Goal: Check status: Check status

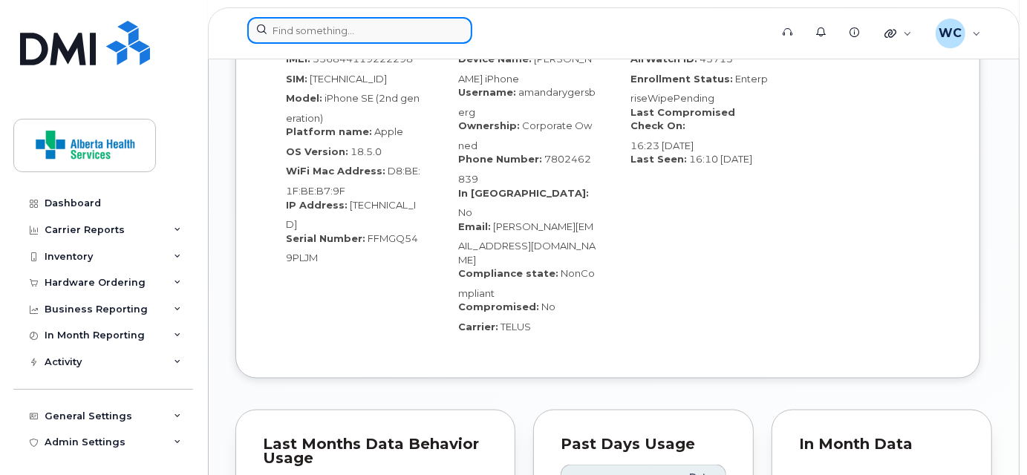
drag, startPoint x: 0, startPoint y: 0, endPoint x: 359, endPoint y: 36, distance: 360.3
click at [356, 24] on input at bounding box center [359, 30] width 225 height 27
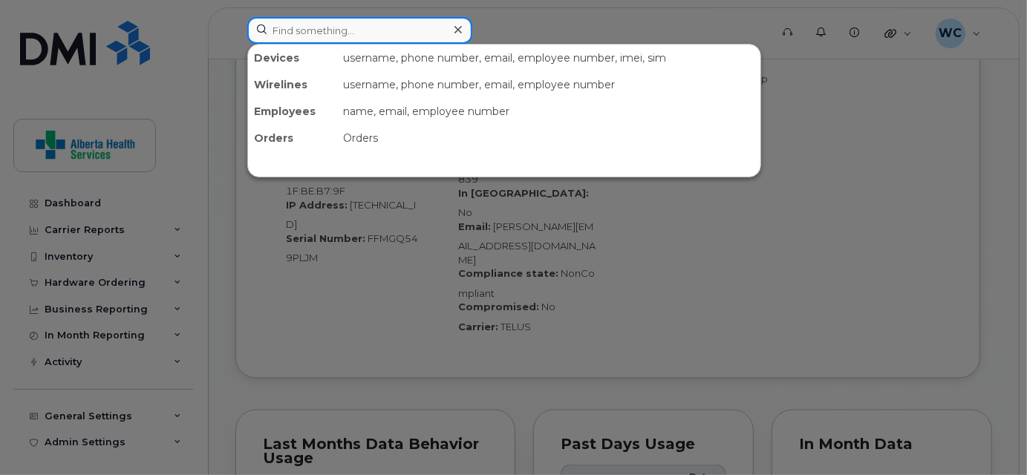
paste input "7808309510"
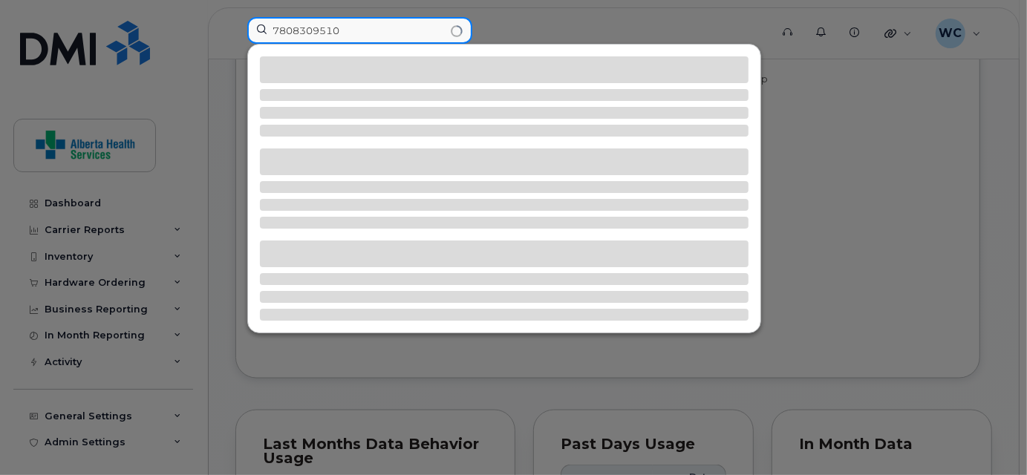
type input "7808309510"
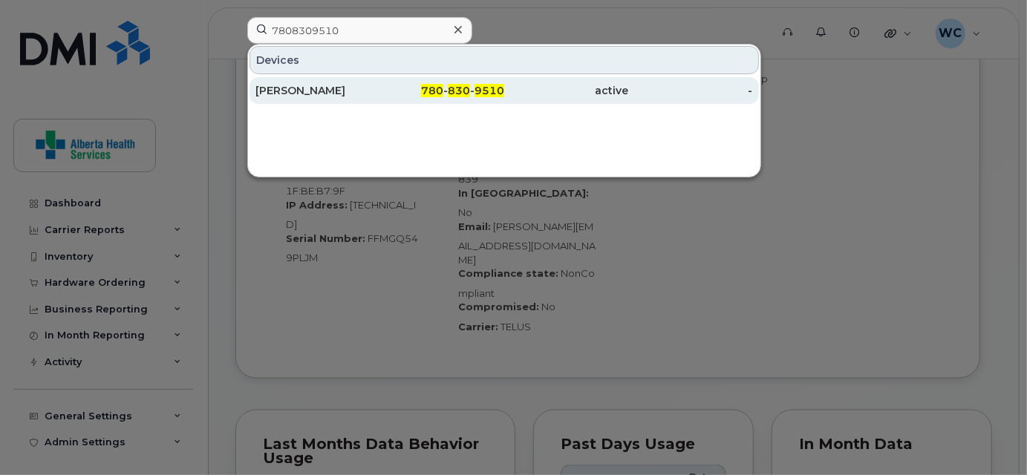
click at [508, 90] on div "active" at bounding box center [566, 90] width 124 height 15
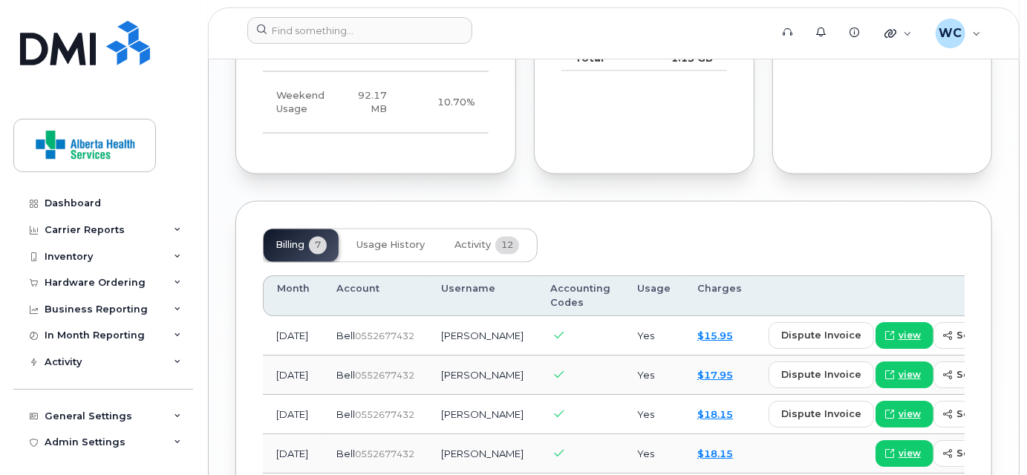
scroll to position [1754, 0]
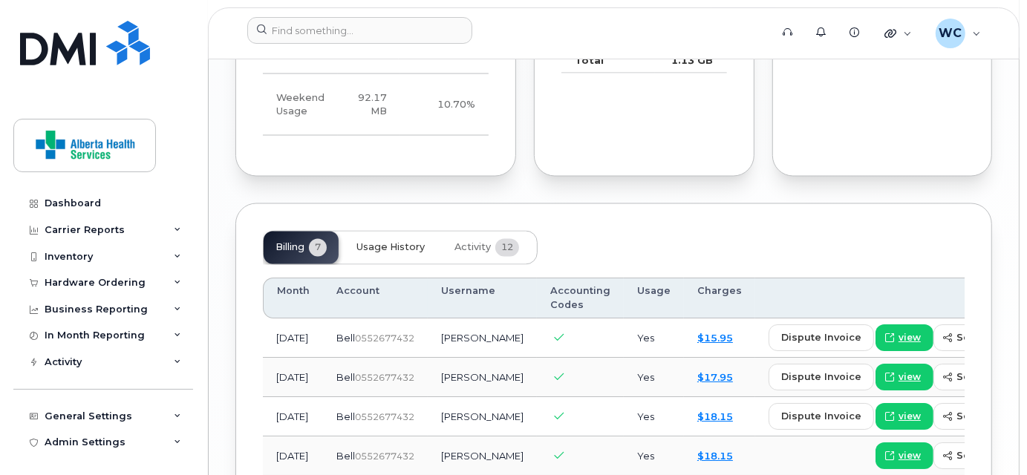
click at [399, 242] on span "Usage History" at bounding box center [390, 248] width 68 height 12
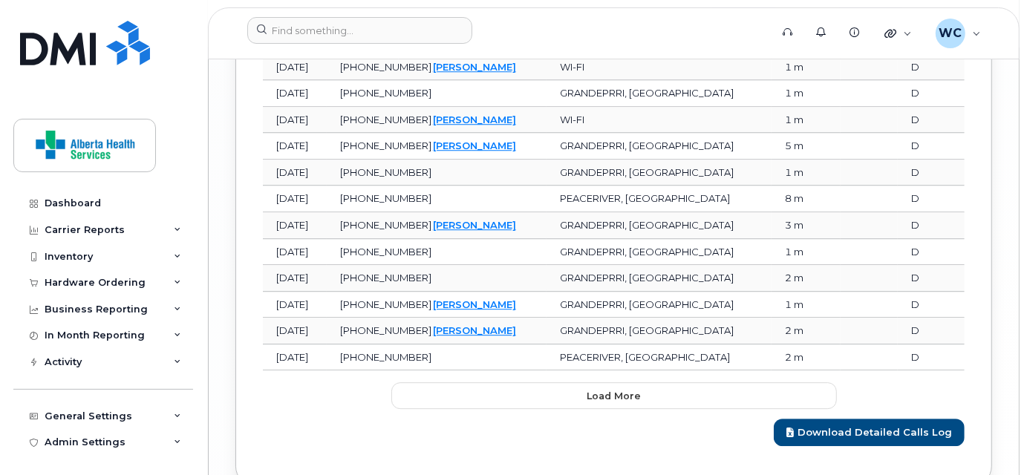
scroll to position [2760, 0]
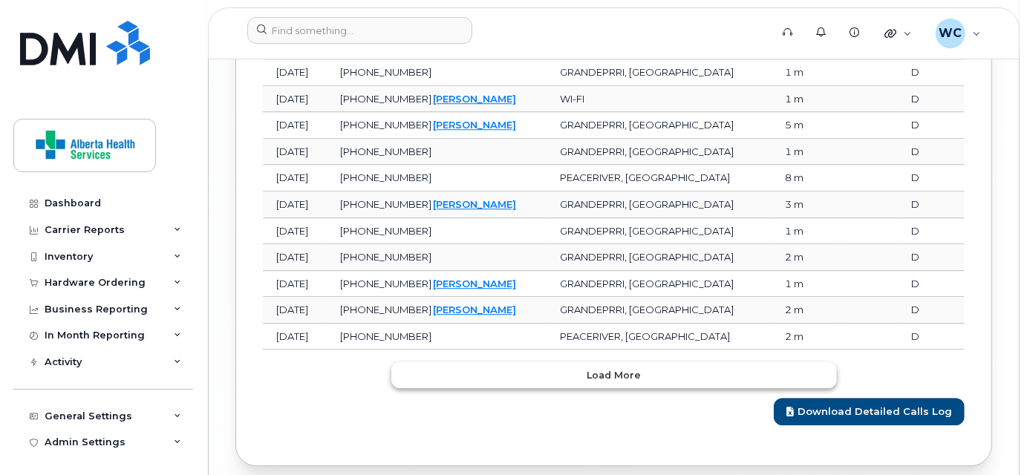
click at [638, 368] on span "Load more" at bounding box center [613, 375] width 54 height 14
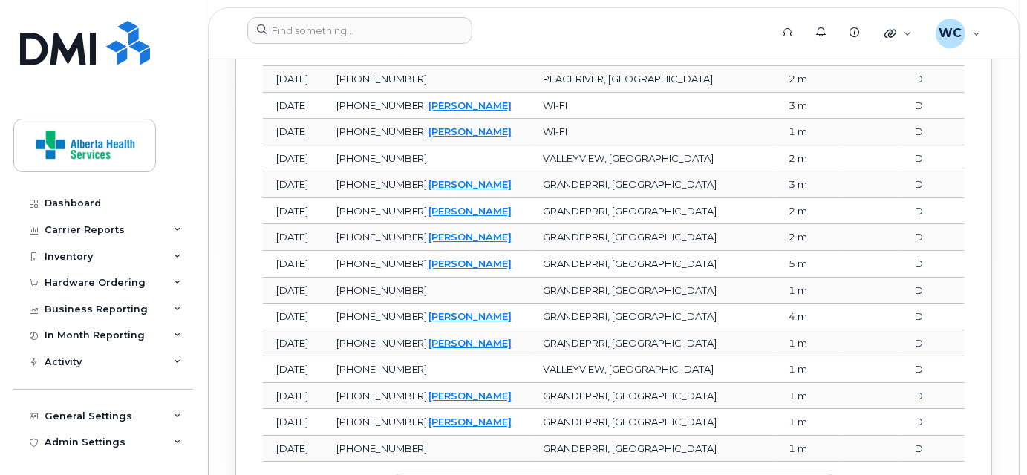
scroll to position [3414, 0]
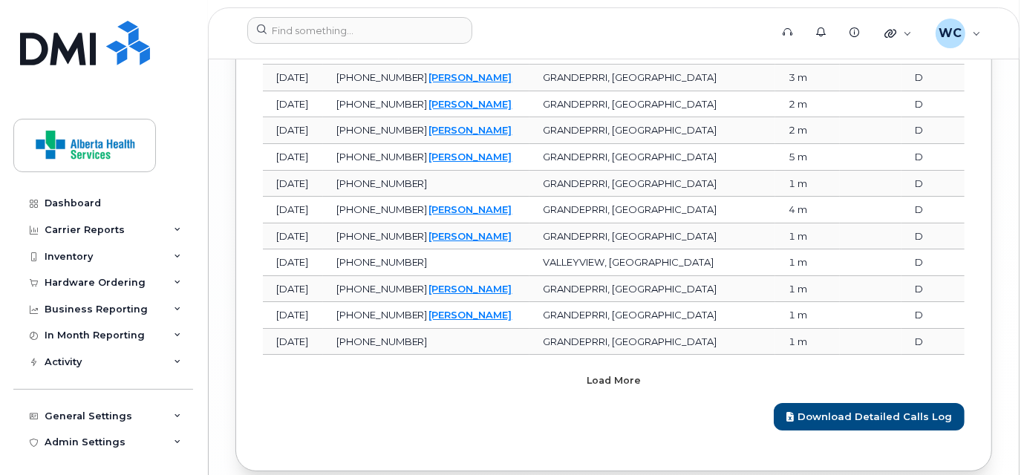
click at [637, 373] on span "Load more" at bounding box center [613, 380] width 54 height 14
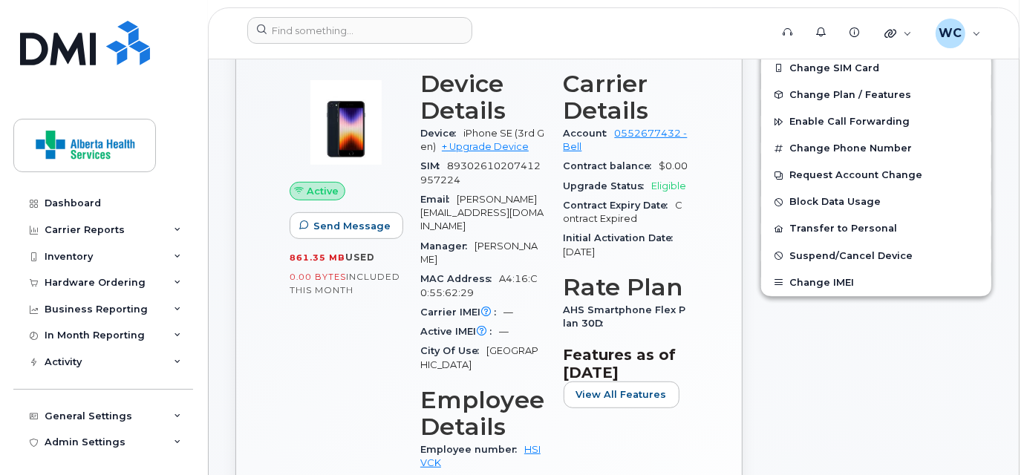
scroll to position [223, 0]
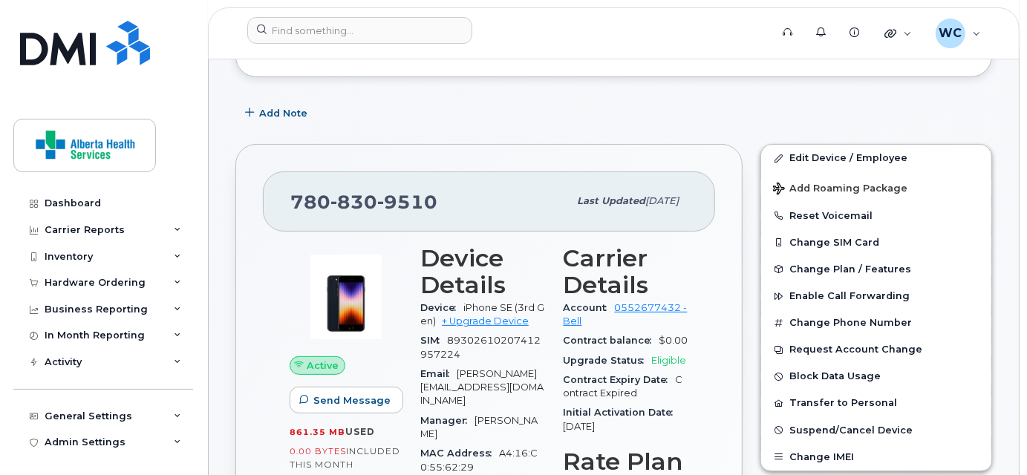
scroll to position [156, 0]
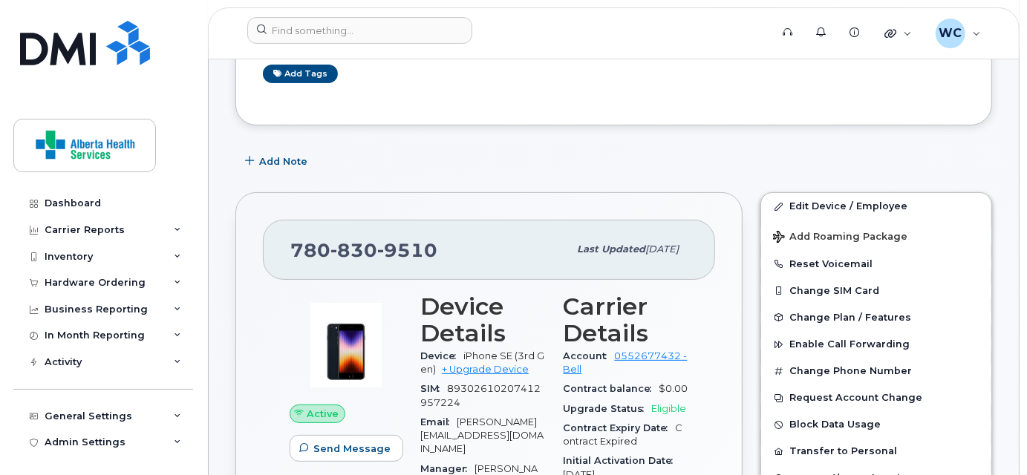
click at [654, 158] on div "Add Note" at bounding box center [613, 161] width 756 height 27
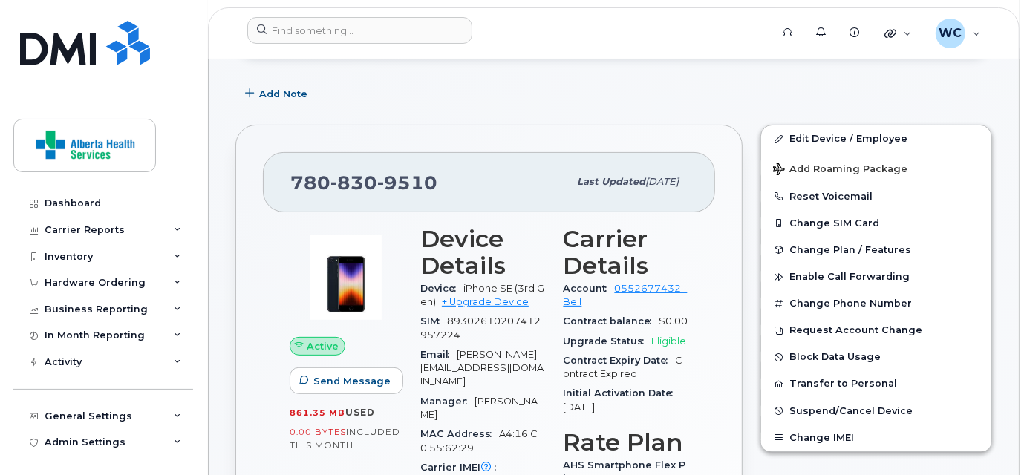
scroll to position [358, 0]
